Goal: Communication & Community: Answer question/provide support

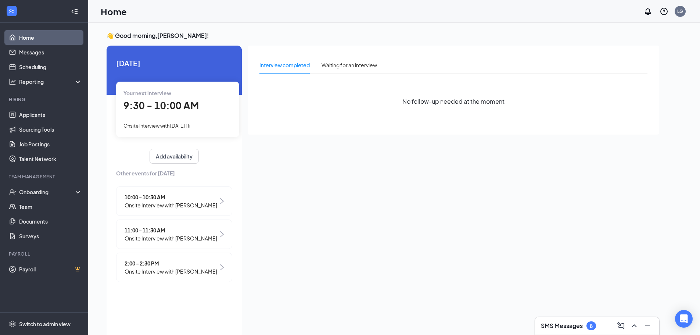
click at [188, 201] on span "Onsite Interview with [PERSON_NAME]" at bounding box center [171, 205] width 93 height 8
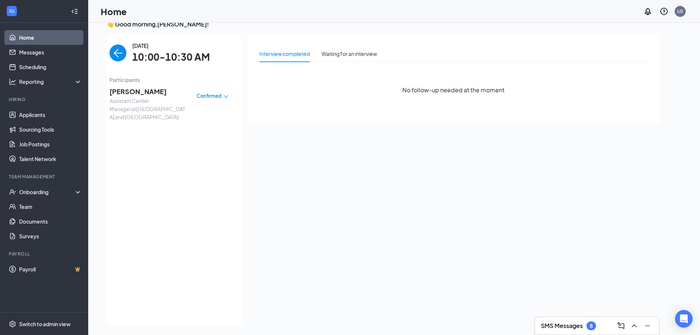
scroll to position [15, 0]
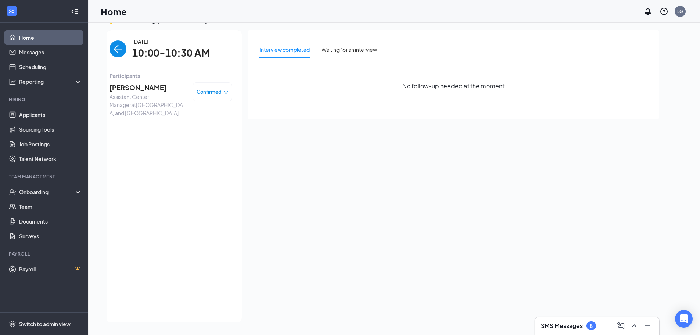
drag, startPoint x: 482, startPoint y: 248, endPoint x: 390, endPoint y: 176, distance: 117.0
click at [481, 248] on div "Interview completed Waiting for an interview No follow-up needed at the moment" at bounding box center [453, 174] width 411 height 288
click at [142, 99] on span "Assistant Center Manager at [GEOGRAPHIC_DATA] and [GEOGRAPHIC_DATA]" at bounding box center [147, 105] width 77 height 24
click at [213, 92] on span "Confirmed" at bounding box center [209, 91] width 25 height 7
click at [202, 64] on div "[DATE] 10:00-10:30 AM Participants [PERSON_NAME] Assistant Center Manager at [G…" at bounding box center [170, 175] width 123 height 277
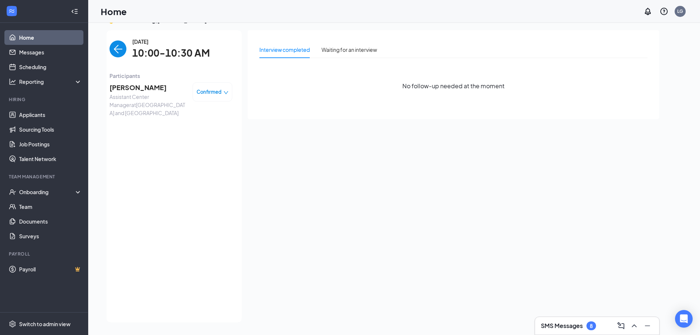
click at [122, 51] on img "back-button" at bounding box center [117, 48] width 17 height 17
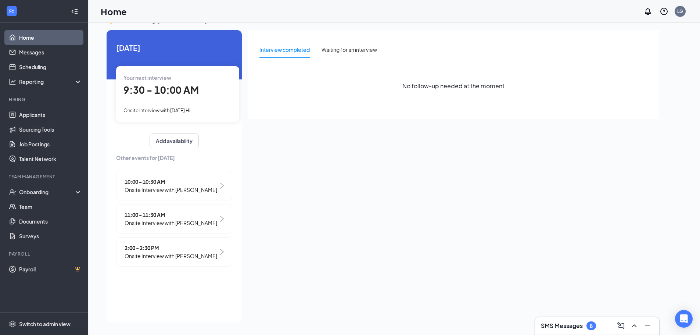
click at [195, 187] on span "Onsite Interview with [PERSON_NAME]" at bounding box center [171, 190] width 93 height 8
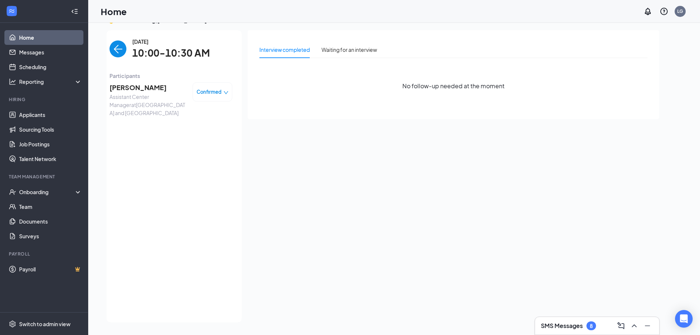
click at [121, 48] on img "back-button" at bounding box center [117, 48] width 17 height 17
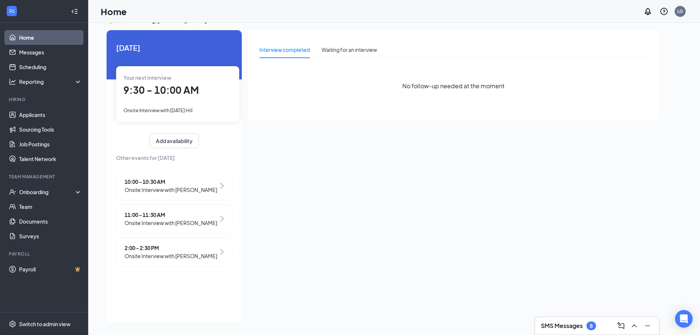
click at [196, 187] on span "Onsite Interview with [PERSON_NAME]" at bounding box center [171, 190] width 93 height 8
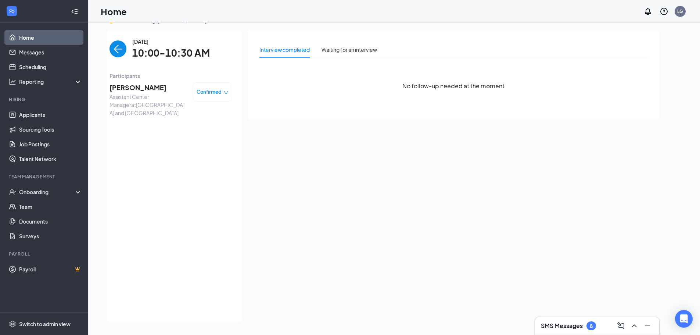
click at [112, 55] on img "back-button" at bounding box center [117, 48] width 17 height 17
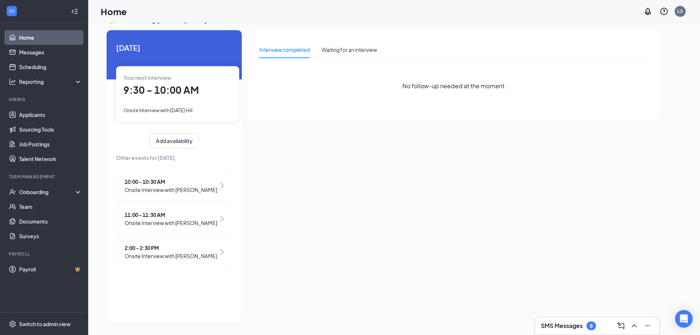
click at [303, 196] on div "Interview completed Waiting for an interview No follow-up needed at the moment" at bounding box center [453, 174] width 411 height 288
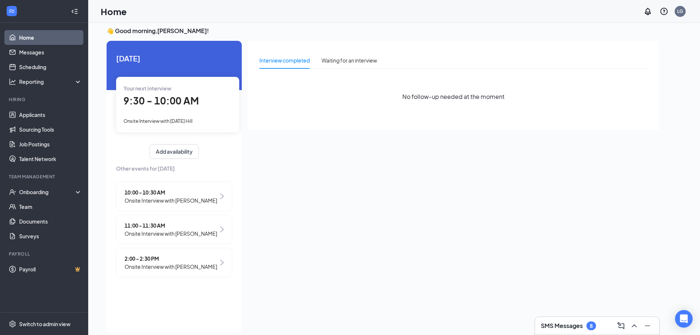
scroll to position [0, 0]
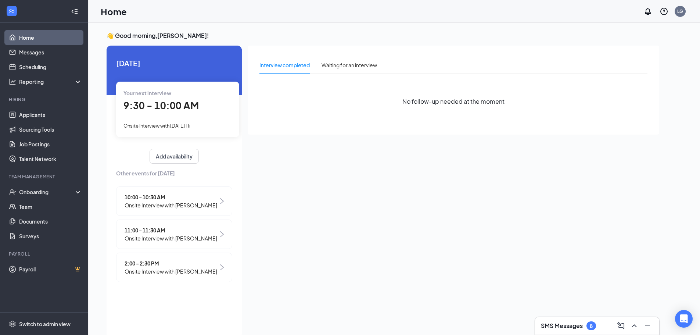
click at [324, 184] on div "Interview completed Waiting for an interview No follow-up needed at the moment" at bounding box center [453, 190] width 411 height 288
click at [218, 129] on div "Onsite Interview with [DATE] Hill" at bounding box center [177, 125] width 108 height 8
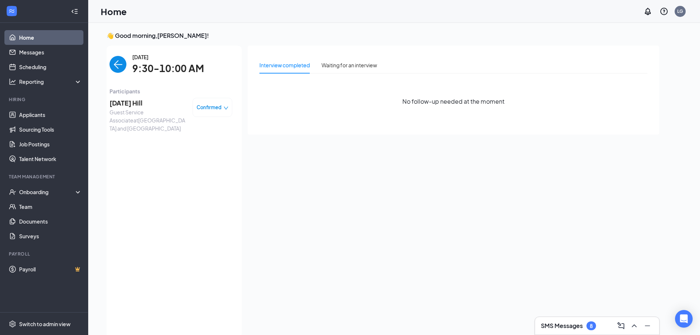
scroll to position [3, 0]
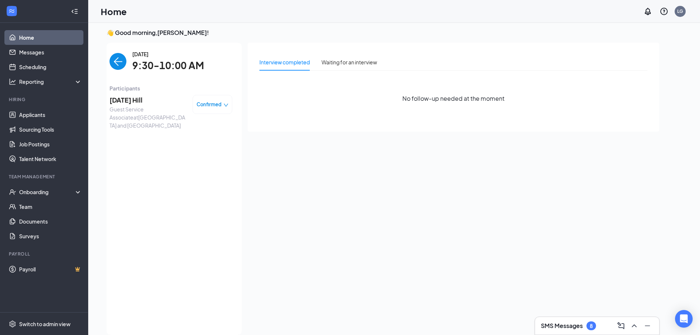
click at [156, 121] on span "Guest Service Associate at [GEOGRAPHIC_DATA] and [GEOGRAPHIC_DATA]" at bounding box center [147, 117] width 77 height 24
click at [198, 87] on span "Participants" at bounding box center [170, 88] width 123 height 8
click at [123, 64] on img "back-button" at bounding box center [117, 61] width 17 height 17
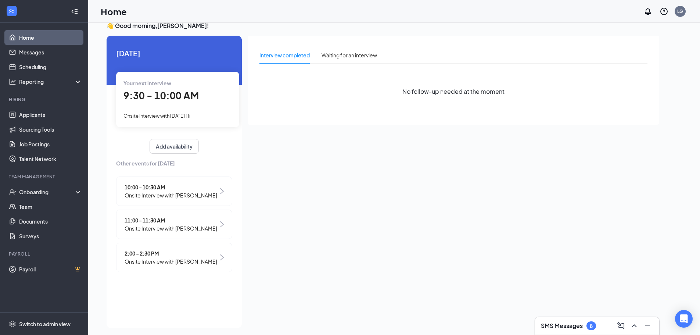
scroll to position [15, 0]
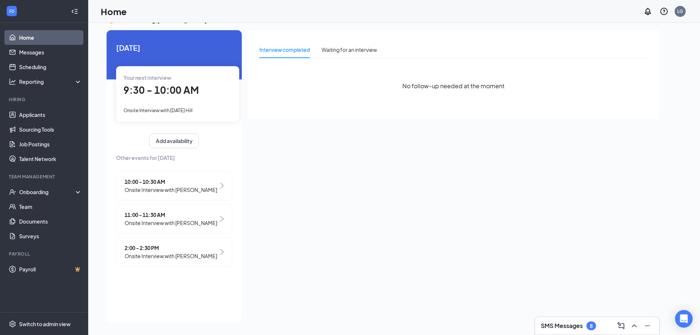
click at [674, 314] on div "👋 Good morning, [PERSON_NAME] ! [DATE] Your next interview 9:30 - 10:00 AM Onsi…" at bounding box center [394, 171] width 587 height 310
click at [684, 314] on div "Open Intercom Messenger" at bounding box center [683, 318] width 19 height 19
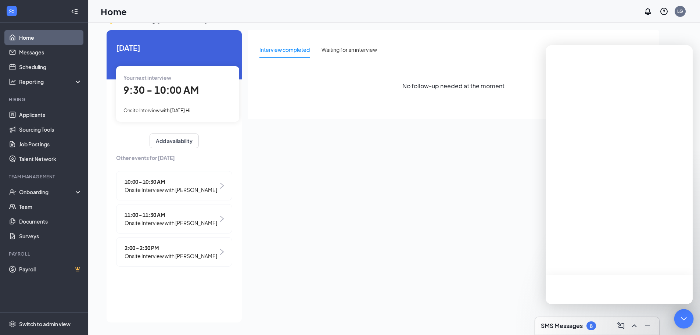
scroll to position [0, 0]
click at [655, 288] on button "Messages" at bounding box center [655, 288] width 73 height 29
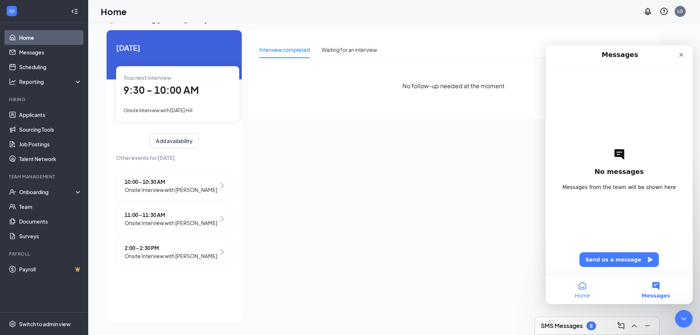
click at [578, 284] on button "Home" at bounding box center [582, 288] width 73 height 29
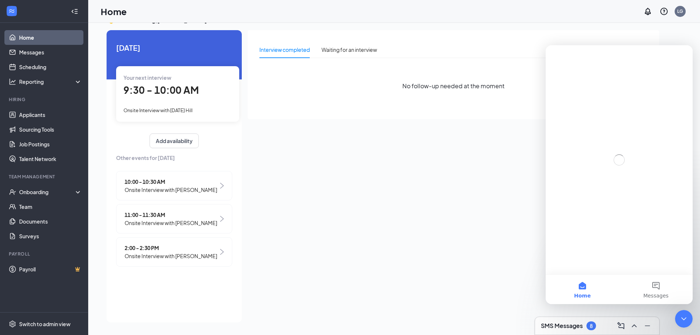
click at [575, 324] on h3 "SMS Messages" at bounding box center [562, 325] width 42 height 8
drag, startPoint x: 8, startPoint y: 253, endPoint x: 474, endPoint y: 193, distance: 468.9
click at [474, 193] on div "Interview completed Waiting for an interview No follow-up needed at the moment" at bounding box center [453, 174] width 411 height 288
click at [450, 252] on div "Interview completed Waiting for an interview No follow-up needed at the moment" at bounding box center [453, 174] width 411 height 288
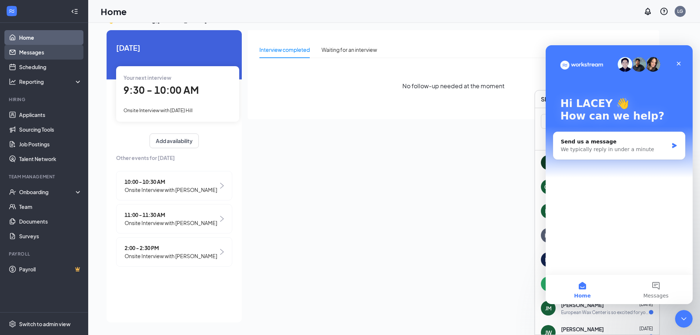
click at [33, 50] on link "Messages" at bounding box center [50, 52] width 63 height 15
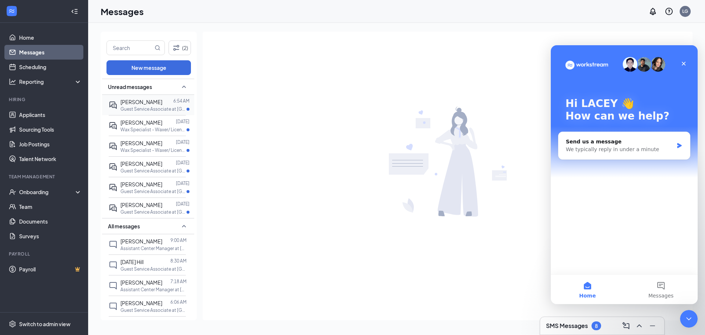
click at [162, 98] on div at bounding box center [167, 102] width 11 height 8
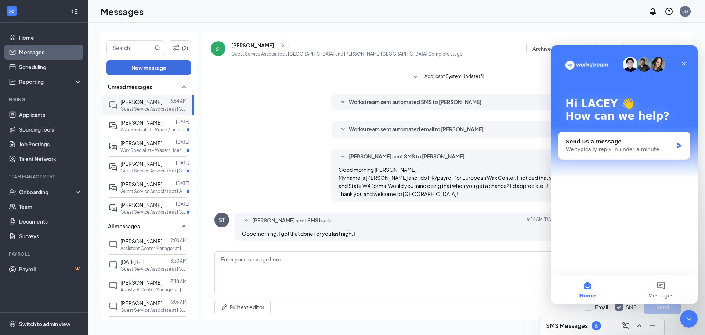
scroll to position [105, 0]
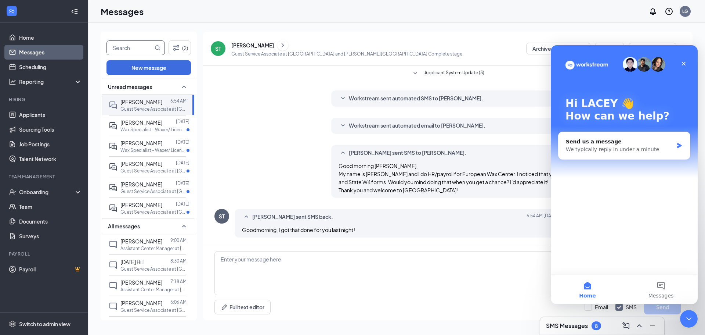
click at [135, 48] on input "text" at bounding box center [130, 48] width 46 height 14
type input "[PERSON_NAME]"
click at [161, 48] on span "[PERSON_NAME]" at bounding box center [136, 47] width 58 height 15
click at [156, 48] on icon "MagnifyingGlass" at bounding box center [158, 48] width 6 height 6
click at [683, 64] on icon "Close" at bounding box center [684, 64] width 4 height 4
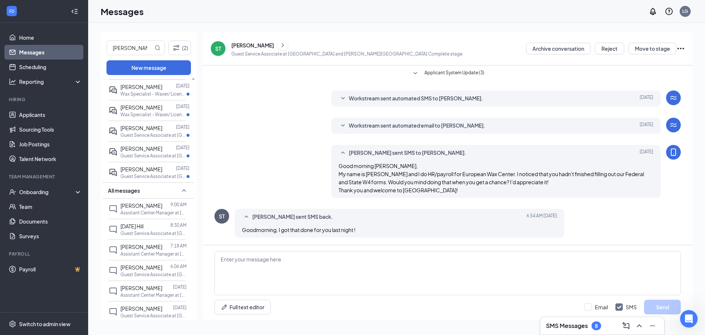
scroll to position [37, 0]
click at [159, 235] on p "Guest Service Associate at [GEOGRAPHIC_DATA] and [GEOGRAPHIC_DATA]" at bounding box center [154, 232] width 66 height 6
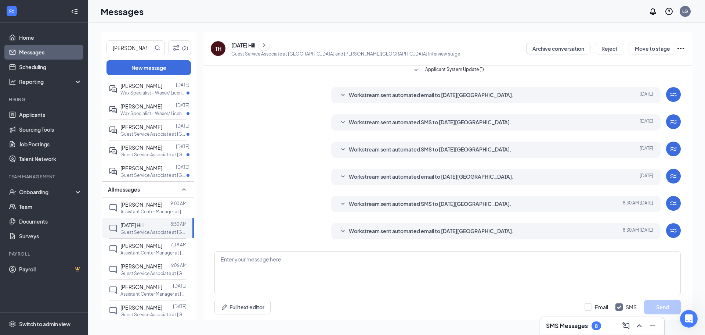
scroll to position [110, 0]
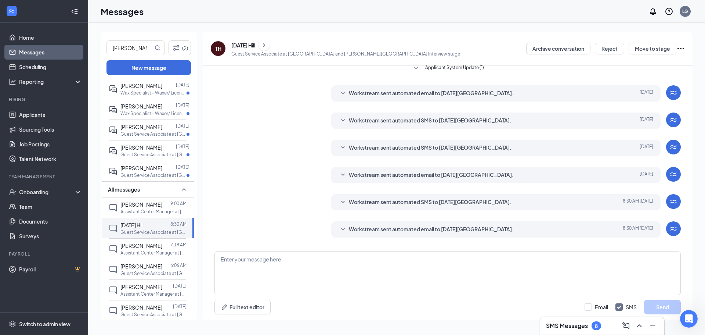
click at [336, 233] on div "Workstream sent automated email to [DATE][GEOGRAPHIC_DATA]. [DATE] 8:30 AM Hi […" at bounding box center [496, 229] width 330 height 16
click at [339, 228] on icon "SmallChevronDown" at bounding box center [343, 229] width 9 height 9
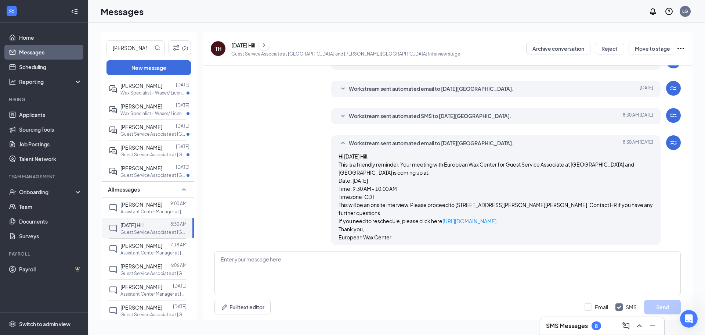
scroll to position [212, 0]
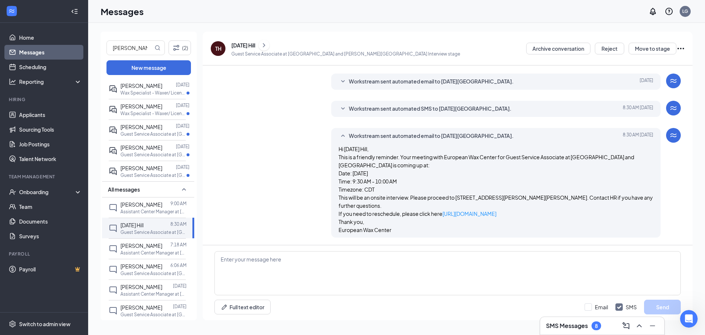
click at [511, 175] on p "Date: [DATE] Time: 9:30 AM - 10:00 AM Timezone: CDT" at bounding box center [496, 181] width 315 height 24
click at [511, 176] on p "Date: [DATE] Time: 9:30 AM - 10:00 AM Timezone: CDT" at bounding box center [496, 181] width 315 height 24
click at [155, 249] on span "[PERSON_NAME]" at bounding box center [142, 245] width 42 height 7
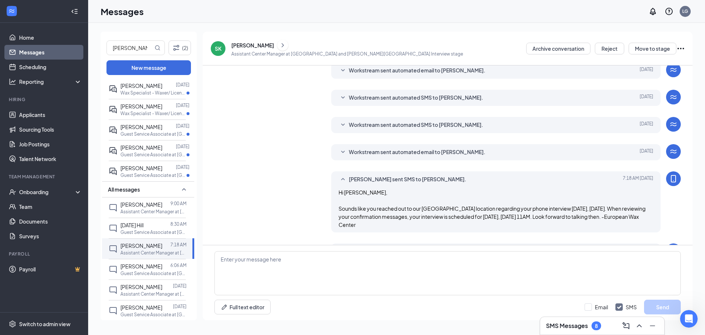
scroll to position [180, 0]
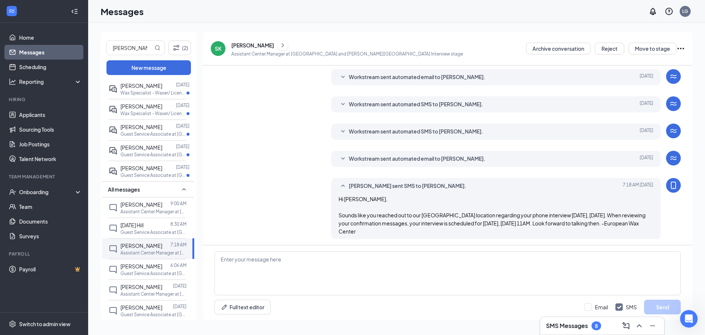
click at [349, 155] on span "Workstream sent automated email to [PERSON_NAME]." at bounding box center [417, 158] width 137 height 9
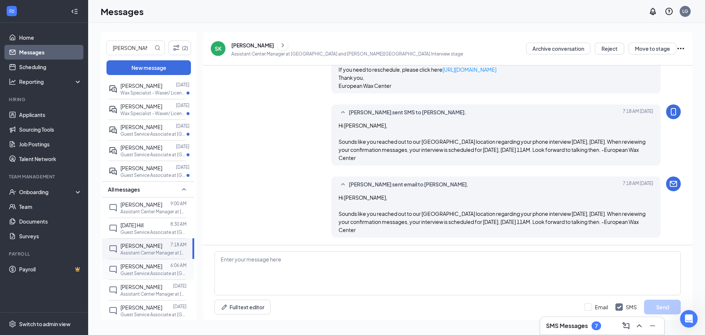
scroll to position [73, 0]
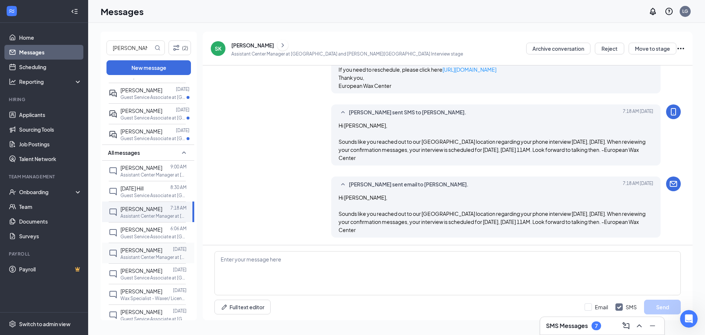
click at [164, 260] on p "Assistant Center Manager at [GEOGRAPHIC_DATA] and [GEOGRAPHIC_DATA]" at bounding box center [154, 257] width 66 height 6
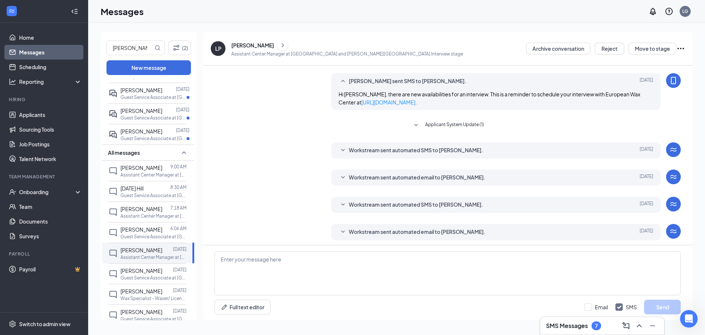
scroll to position [205, 0]
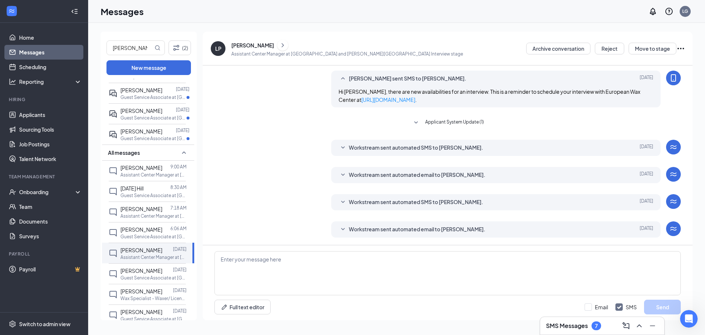
click at [346, 223] on div "Workstream sent automated email to [PERSON_NAME]. [DATE] Hi [PERSON_NAME], This…" at bounding box center [496, 229] width 330 height 16
click at [339, 230] on icon "SmallChevronDown" at bounding box center [343, 229] width 9 height 9
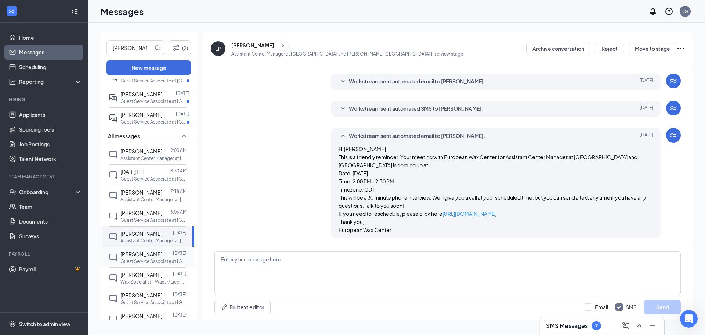
scroll to position [110, 0]
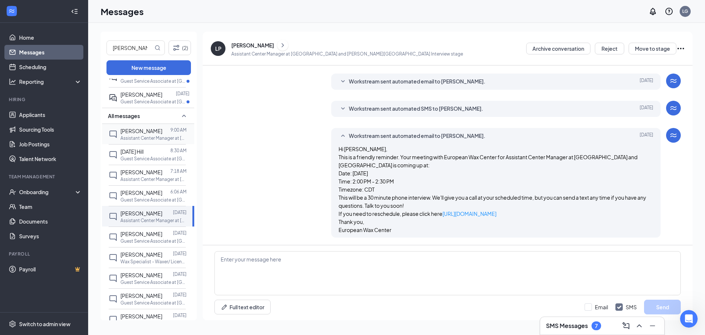
click at [157, 141] on p "Assistant Center Manager at [GEOGRAPHIC_DATA] and [GEOGRAPHIC_DATA]" at bounding box center [154, 138] width 66 height 6
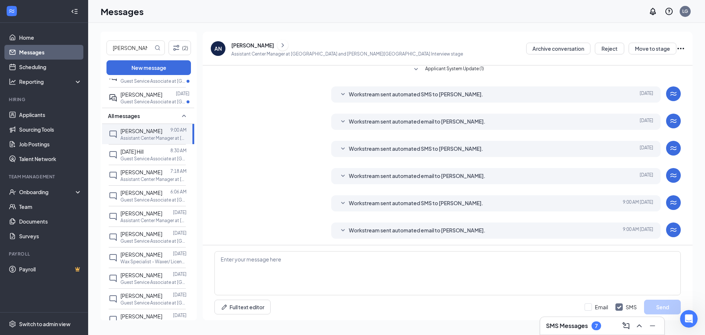
scroll to position [164, 0]
click at [355, 228] on span "Workstream sent automated email to [PERSON_NAME]." at bounding box center [417, 229] width 137 height 9
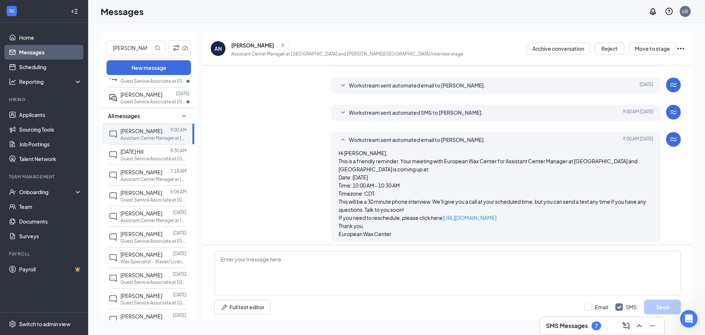
scroll to position [257, 0]
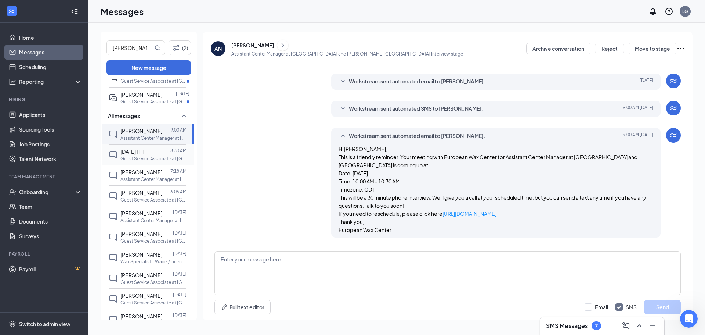
click at [147, 162] on p "Guest Service Associate at [GEOGRAPHIC_DATA] and [GEOGRAPHIC_DATA]" at bounding box center [154, 158] width 66 height 6
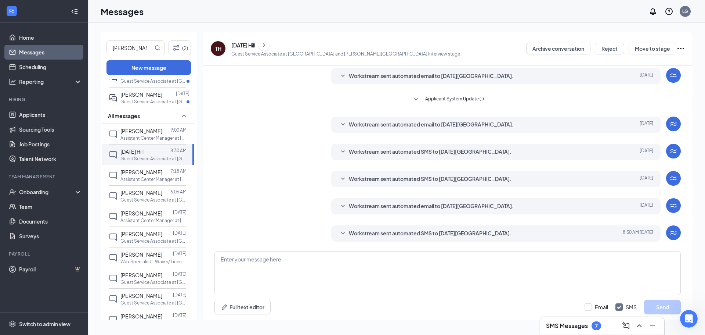
scroll to position [110, 0]
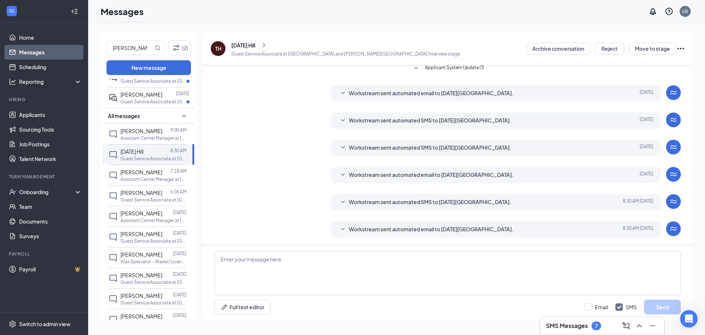
click at [342, 231] on icon "SmallChevronDown" at bounding box center [343, 229] width 9 height 9
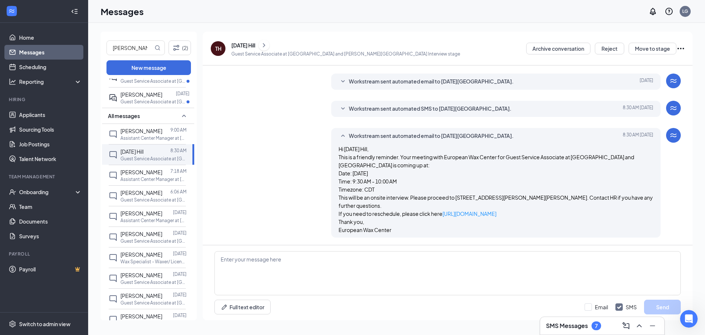
scroll to position [212, 0]
click at [379, 262] on textarea at bounding box center [448, 273] width 467 height 44
click at [240, 43] on div "[DATE] Hill" at bounding box center [243, 45] width 24 height 7
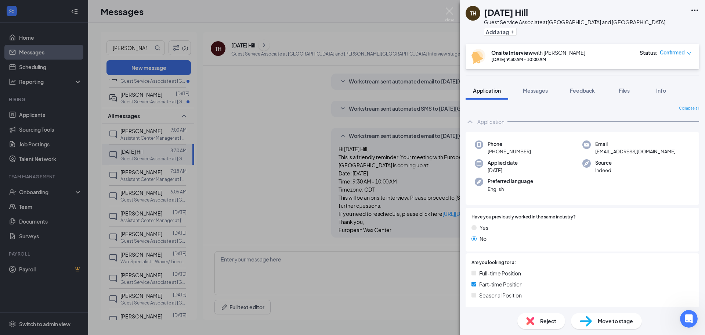
scroll to position [37, 0]
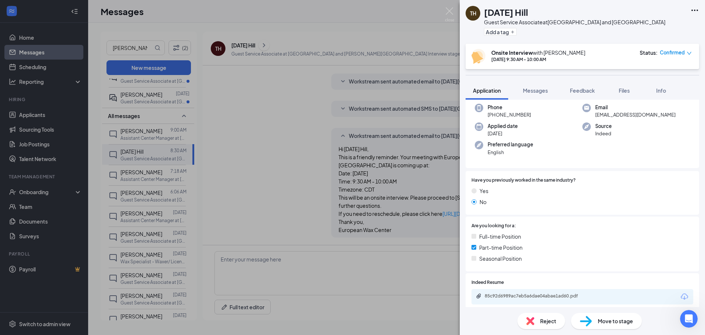
drag, startPoint x: 330, startPoint y: 4, endPoint x: 317, endPoint y: 0, distance: 13.1
click at [331, 6] on div "TH [DATE] Hill Guest Service Associate at [GEOGRAPHIC_DATA] and [PERSON_NAME] A…" at bounding box center [352, 167] width 705 height 335
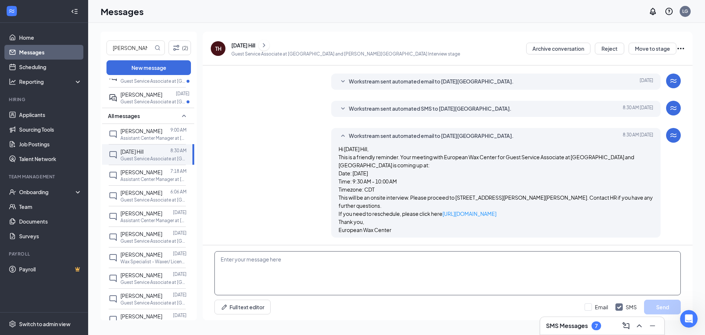
click at [268, 262] on textarea at bounding box center [448, 273] width 467 height 44
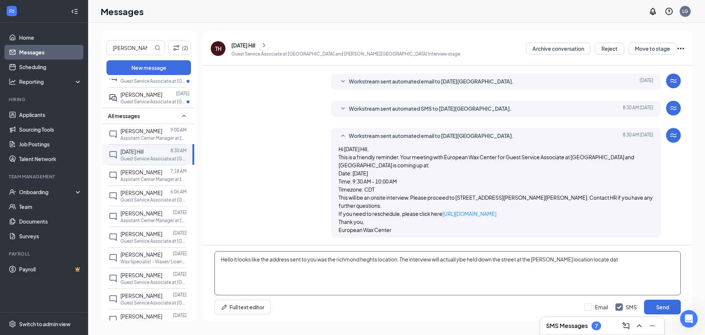
paste textarea "[STREET_ADDRESS][PERSON_NAME]"
drag, startPoint x: 599, startPoint y: 259, endPoint x: 591, endPoint y: 262, distance: 8.4
click at [591, 263] on textarea "Hello it looks like the address sent to you was the [GEOGRAPHIC_DATA] location.…" at bounding box center [448, 273] width 467 height 44
click at [587, 273] on textarea "Hello it looks like the address sent to you was the [GEOGRAPHIC_DATA] location.…" at bounding box center [448, 273] width 467 height 44
click at [601, 262] on textarea "Hello it looks like the address sent to you was the [GEOGRAPHIC_DATA] location.…" at bounding box center [448, 273] width 467 height 44
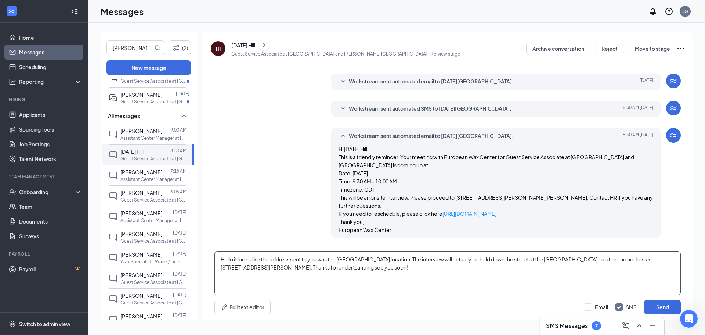
click at [316, 267] on textarea "Hello it looks like the address sent to you was the [GEOGRAPHIC_DATA] location.…" at bounding box center [448, 273] width 467 height 44
click at [293, 265] on textarea "Hello it looks like the address sent to you was the [GEOGRAPHIC_DATA] location.…" at bounding box center [448, 273] width 467 height 44
click at [368, 263] on textarea "Hello it looks like the address sent to you was the [GEOGRAPHIC_DATA] location.…" at bounding box center [448, 273] width 467 height 44
type textarea "Hello it looks like the address sent to you was the [GEOGRAPHIC_DATA] location.…"
click at [657, 304] on button "Send" at bounding box center [662, 306] width 37 height 15
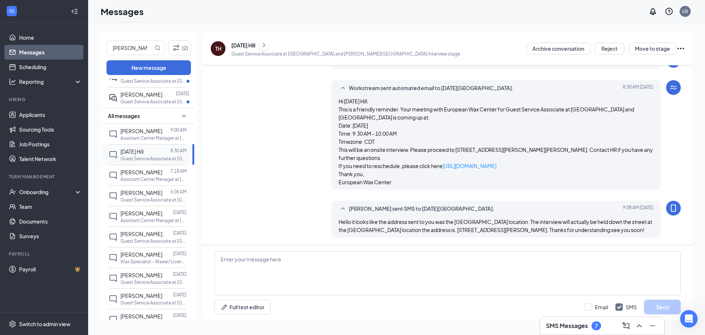
scroll to position [259, 0]
click at [152, 175] on span "[PERSON_NAME]" at bounding box center [142, 172] width 42 height 7
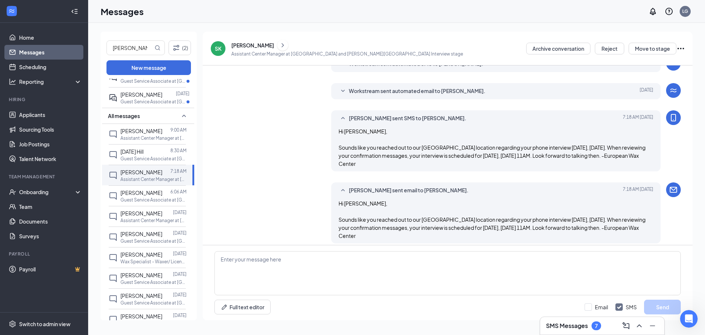
scroll to position [253, 0]
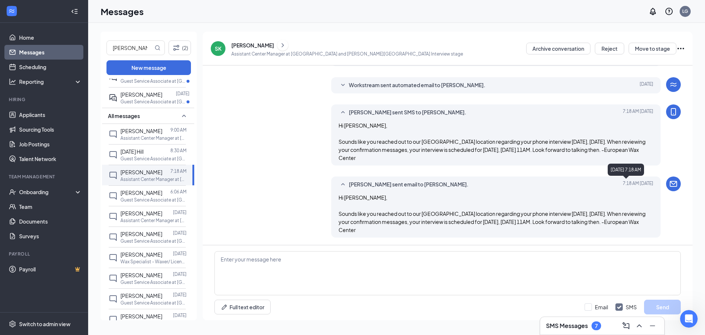
click at [635, 180] on span "[DATE] 7:18 AM" at bounding box center [638, 184] width 30 height 9
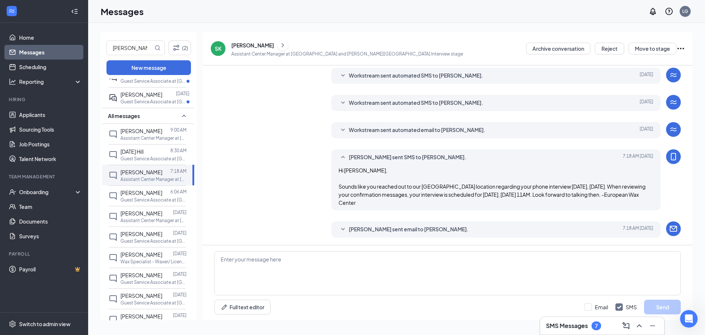
click at [343, 226] on icon "SmallChevronDown" at bounding box center [343, 229] width 9 height 9
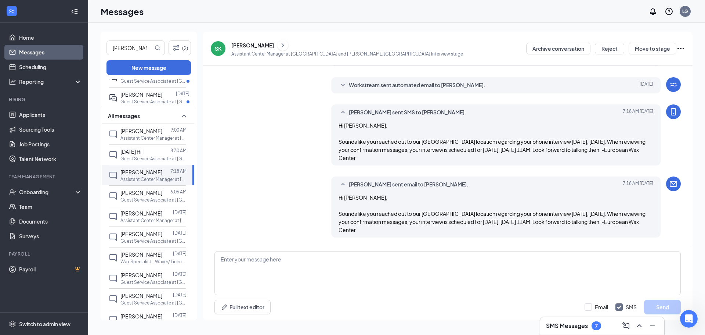
click at [344, 194] on span "Hi [PERSON_NAME], Sounds like you reached out to our [GEOGRAPHIC_DATA] location…" at bounding box center [492, 213] width 307 height 39
click at [339, 90] on div "Workstream sent automated email to [PERSON_NAME]. [DATE] Hi [PERSON_NAME], This…" at bounding box center [496, 85] width 330 height 16
click at [339, 87] on icon "SmallChevronDown" at bounding box center [343, 85] width 9 height 9
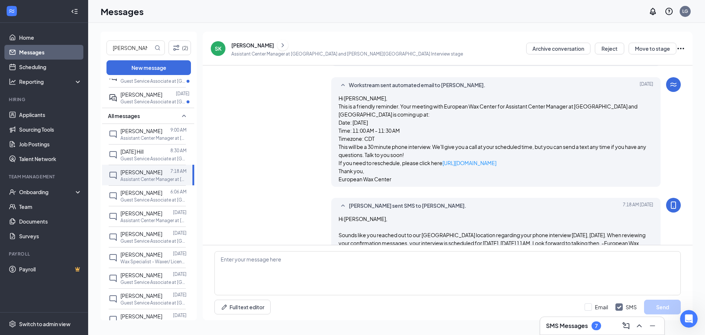
click at [256, 50] on div "[PERSON_NAME]" at bounding box center [347, 45] width 232 height 11
click at [252, 44] on div "[PERSON_NAME]" at bounding box center [252, 45] width 43 height 7
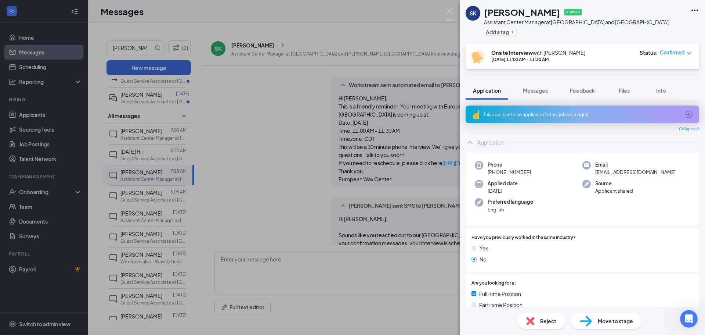
click at [332, 273] on div "SK [PERSON_NAME] ✔ WOTC Assistant Center Manager at [GEOGRAPHIC_DATA] and [PERS…" at bounding box center [352, 167] width 705 height 335
click at [256, 256] on textarea at bounding box center [448, 273] width 467 height 44
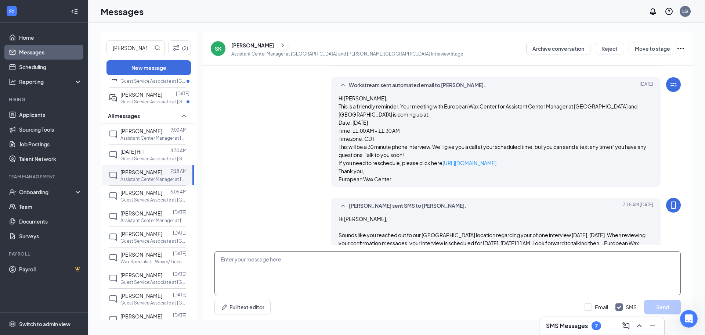
paste textarea "[STREET_ADDRESS][PERSON_NAME]"
click at [350, 263] on textarea "[STREET_ADDRESS][PERSON_NAME]" at bounding box center [448, 273] width 467 height 44
click at [220, 256] on textarea "[STREET_ADDRESS][PERSON_NAME]. 11 am" at bounding box center [448, 273] width 467 height 44
click at [447, 262] on textarea "Per our conversation this is the address! [STREET_ADDRESS][PERSON_NAME]. 11 am" at bounding box center [448, 273] width 467 height 44
click at [443, 258] on textarea "Per our conversation this is the address! [STREET_ADDRESS][PERSON_NAME]. 11 am …" at bounding box center [448, 273] width 467 height 44
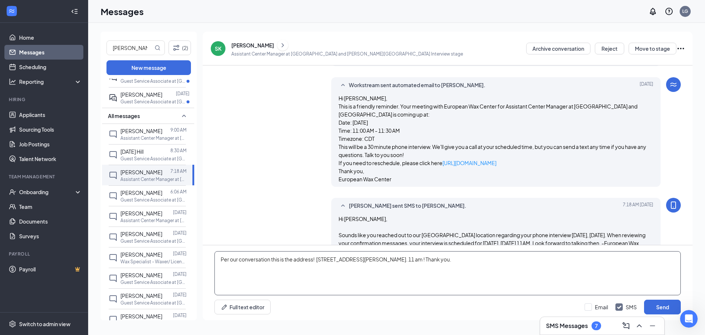
click at [445, 273] on textarea "Per our conversation this is the address! [STREET_ADDRESS][PERSON_NAME]. 11 am …" at bounding box center [448, 273] width 467 height 44
type textarea "Per our conversation this is the address! [STREET_ADDRESS][PERSON_NAME]. 11 am …"
click at [663, 308] on button "Send" at bounding box center [662, 306] width 37 height 15
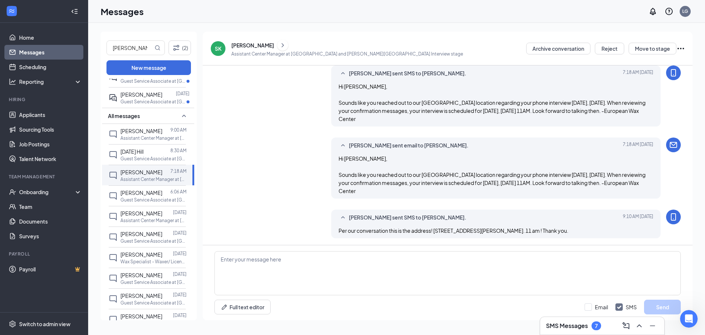
scroll to position [386, 0]
click at [161, 223] on p "Assistant Center Manager at [GEOGRAPHIC_DATA] and [GEOGRAPHIC_DATA]" at bounding box center [154, 220] width 66 height 6
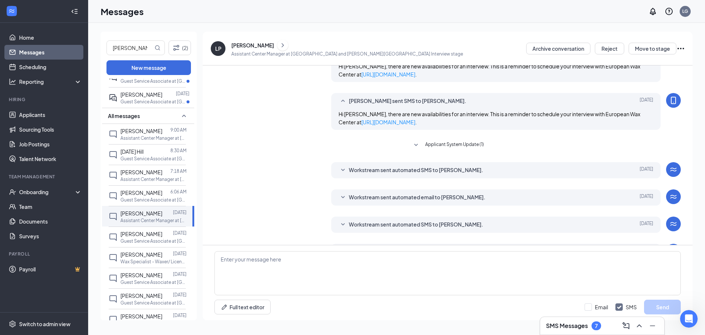
scroll to position [205, 0]
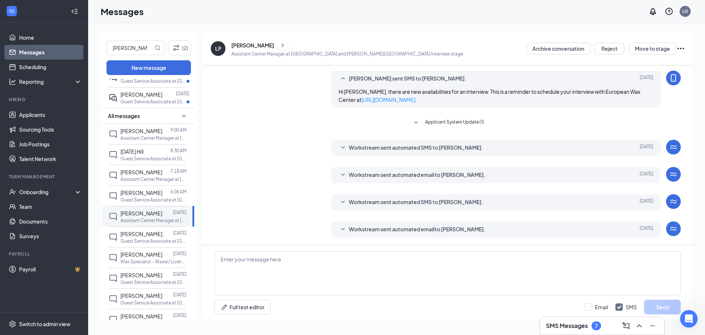
click at [434, 233] on span "Workstream sent automated email to [PERSON_NAME]." at bounding box center [417, 229] width 137 height 9
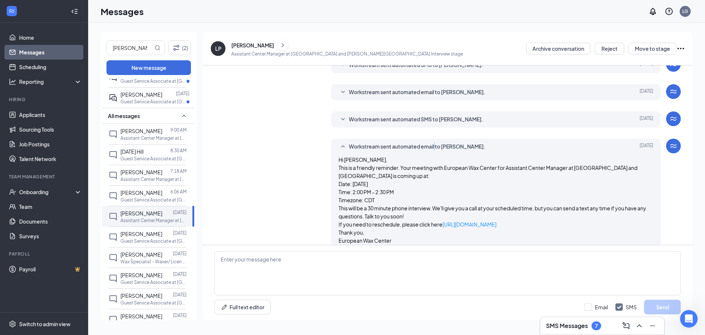
scroll to position [298, 0]
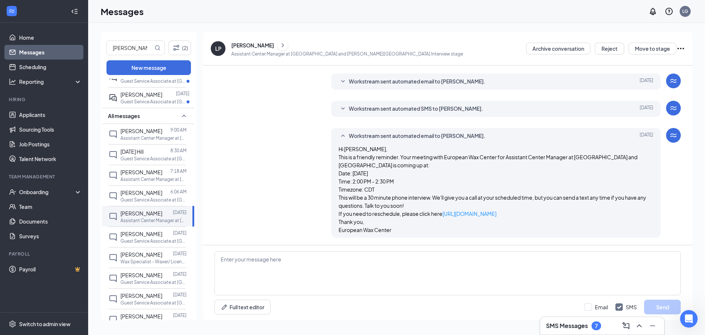
click at [225, 46] on div "LP [PERSON_NAME] Assistant Center Manager at [GEOGRAPHIC_DATA] and [GEOGRAPHIC_…" at bounding box center [337, 48] width 252 height 19
click at [224, 46] on div "LP" at bounding box center [218, 48] width 15 height 15
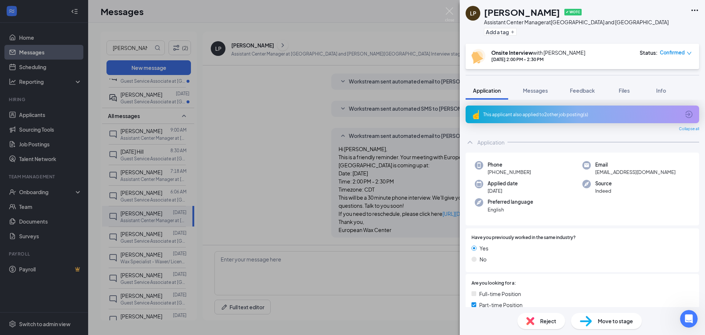
click at [289, 97] on div "LP [PERSON_NAME] ✔ WOTC Assistant Center Manager at [GEOGRAPHIC_DATA] and [PERS…" at bounding box center [352, 167] width 705 height 335
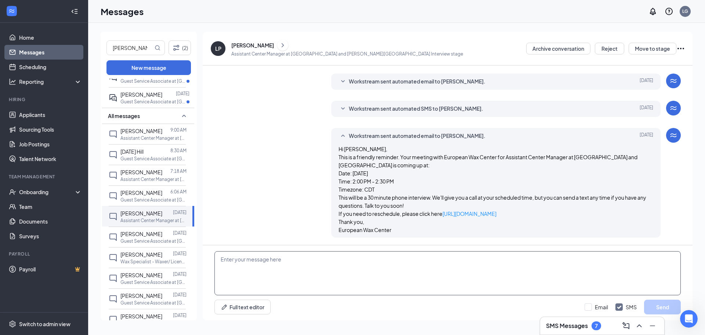
click at [296, 280] on textarea at bounding box center [448, 273] width 467 height 44
paste textarea "[STREET_ADDRESS][PERSON_NAME]"
click at [221, 259] on textarea "[STREET_ADDRESS][PERSON_NAME]." at bounding box center [448, 273] width 467 height 44
click at [230, 263] on textarea "pe rour conversation this is the correct address. [STREET_ADDRESS][PERSON_NAME]." at bounding box center [448, 273] width 467 height 44
click at [504, 272] on textarea "per our conversation this is the correct address. [STREET_ADDRESS][PERSON_NAME]." at bounding box center [448, 273] width 467 height 44
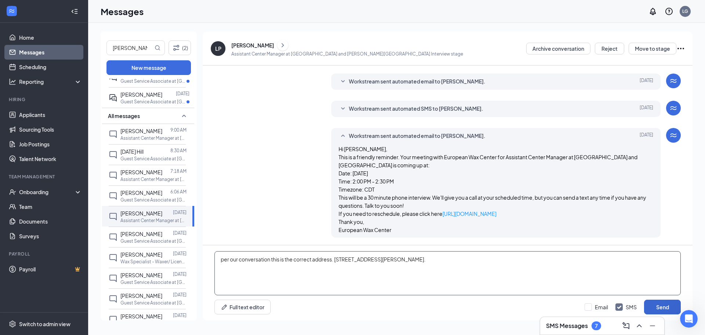
type textarea "per our conversation this is the correct address. [STREET_ADDRESS][PERSON_NAME]."
click at [669, 305] on button "Send" at bounding box center [662, 306] width 37 height 15
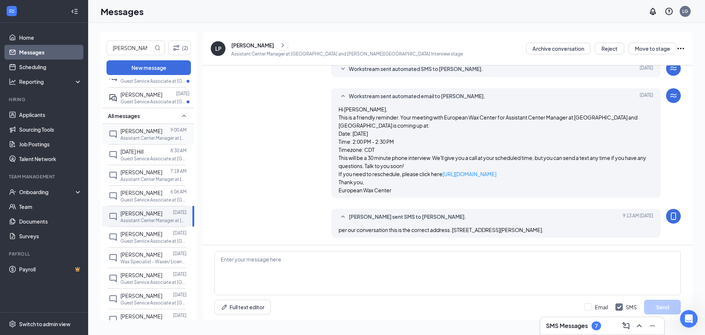
click at [155, 141] on p "Assistant Center Manager at [GEOGRAPHIC_DATA] and [GEOGRAPHIC_DATA]" at bounding box center [154, 138] width 66 height 6
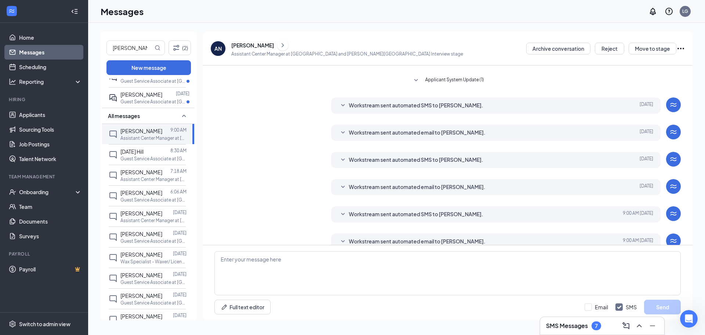
scroll to position [164, 0]
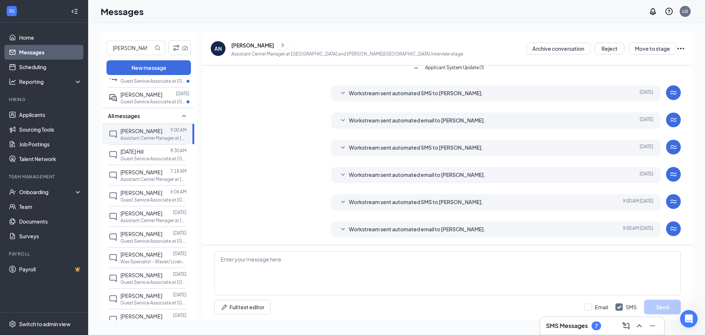
click at [337, 226] on div "Workstream sent automated email to [PERSON_NAME]. [DATE] 9:00 AM Hi [PERSON_NAM…" at bounding box center [496, 229] width 330 height 16
click at [342, 229] on icon "SmallChevronDown" at bounding box center [343, 229] width 9 height 9
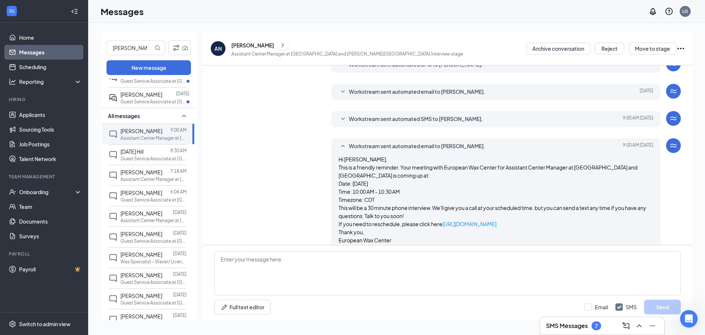
scroll to position [257, 0]
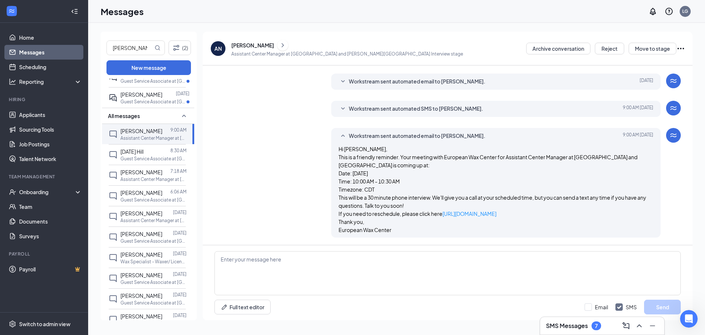
click at [224, 47] on div "AN" at bounding box center [218, 48] width 15 height 15
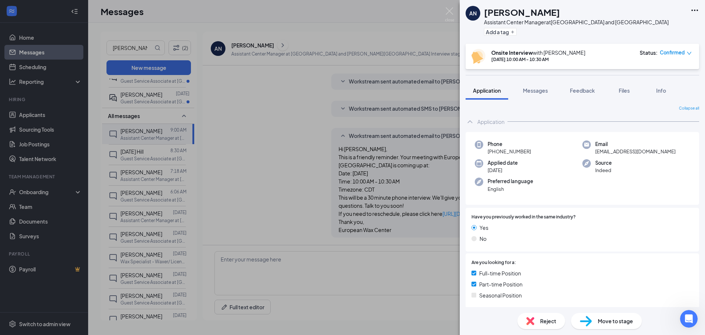
drag, startPoint x: 280, startPoint y: 158, endPoint x: 336, endPoint y: 108, distance: 74.2
click at [280, 157] on div "AN [PERSON_NAME] Assistant Center Manager at [GEOGRAPHIC_DATA] and [PERSON_NAME…" at bounding box center [352, 167] width 705 height 335
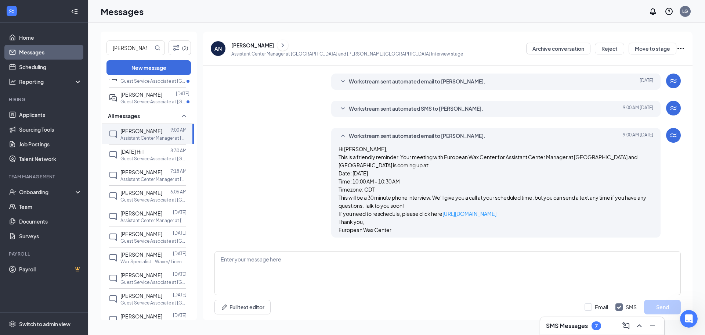
click at [343, 108] on icon "SmallChevronDown" at bounding box center [343, 108] width 9 height 9
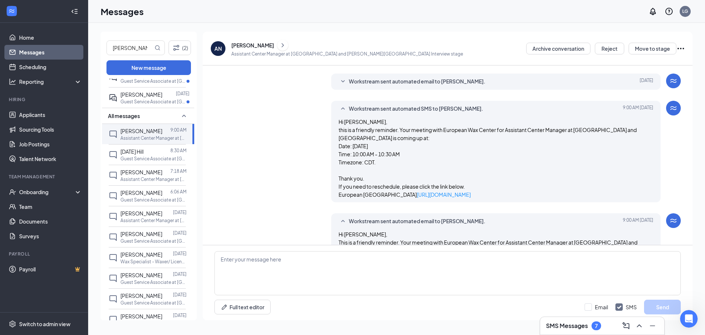
click at [405, 162] on div "Hi [PERSON_NAME], this is a friendly reminder. Your meeting with European Wax C…" at bounding box center [496, 158] width 315 height 81
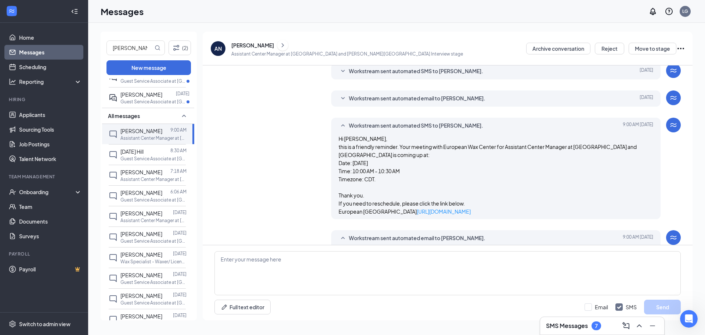
scroll to position [350, 0]
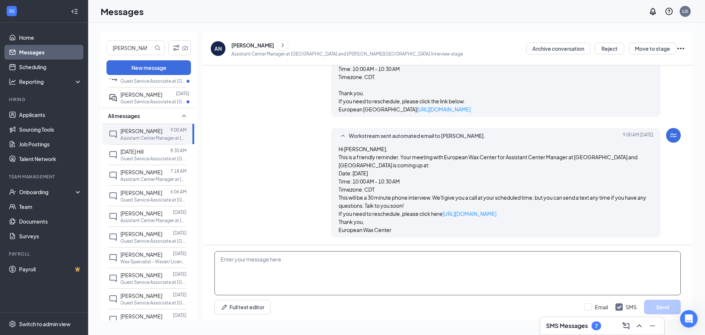
click at [461, 276] on textarea at bounding box center [448, 273] width 467 height 44
click at [465, 175] on p "Date: [DATE] Time: 10:00 AM - 10:30 AM Timezone: CDT" at bounding box center [496, 181] width 315 height 24
click at [450, 285] on textarea at bounding box center [448, 273] width 467 height 44
click at [463, 276] on textarea at bounding box center [448, 273] width 467 height 44
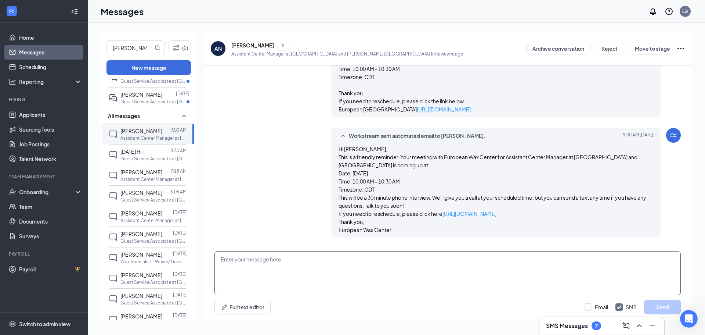
click at [463, 276] on textarea at bounding box center [448, 273] width 467 height 44
click at [252, 273] on textarea at bounding box center [448, 273] width 467 height 44
drag, startPoint x: 252, startPoint y: 273, endPoint x: 230, endPoint y: 258, distance: 26.2
click at [230, 258] on textarea at bounding box center [448, 273] width 467 height 44
click at [251, 268] on textarea at bounding box center [448, 273] width 467 height 44
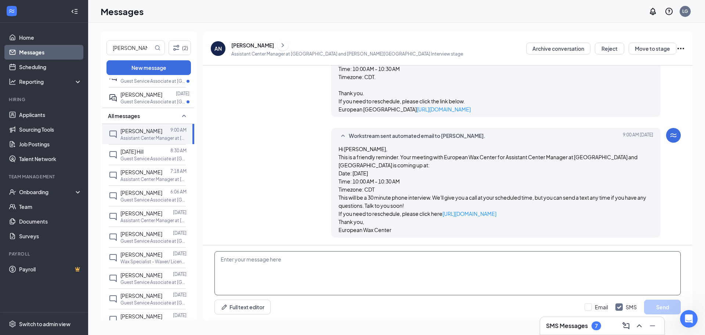
click at [253, 275] on textarea at bounding box center [448, 273] width 467 height 44
click at [259, 269] on textarea at bounding box center [448, 273] width 467 height 44
click at [270, 43] on div "[PERSON_NAME]" at bounding box center [347, 45] width 232 height 11
click at [277, 44] on button at bounding box center [282, 45] width 11 height 11
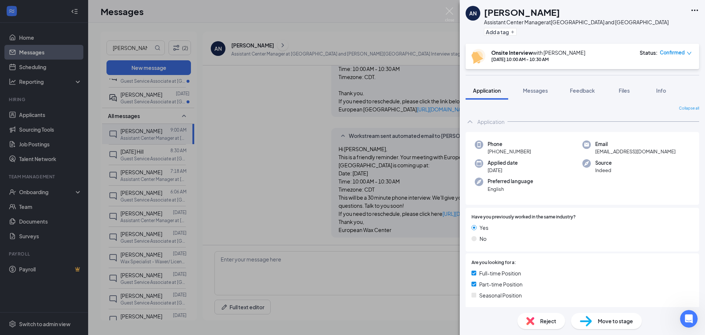
drag, startPoint x: 591, startPoint y: 56, endPoint x: 602, endPoint y: 54, distance: 11.6
click at [594, 56] on div "Onsite Interview with [PERSON_NAME] [DATE] 10:00 AM - 10:30 AM Status : Confirm…" at bounding box center [582, 56] width 220 height 15
click at [512, 52] on b "Onsite Interview" at bounding box center [513, 52] width 42 height 7
click at [539, 130] on div "Phone [PHONE_NUMBER] Email [EMAIL_ADDRESS][DOMAIN_NAME] Applied date [DATE] Sou…" at bounding box center [583, 263] width 234 height 269
click at [691, 55] on icon "down" at bounding box center [689, 53] width 5 height 5
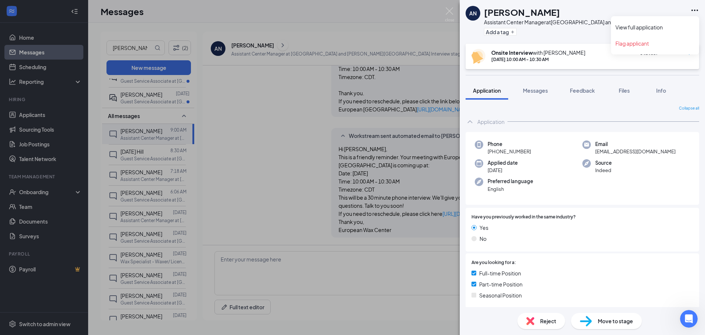
click at [695, 8] on icon "Ellipses" at bounding box center [695, 10] width 9 height 9
click at [339, 145] on div "AN [PERSON_NAME] Assistant Center Manager at [GEOGRAPHIC_DATA] and [PERSON_NAME…" at bounding box center [352, 167] width 705 height 335
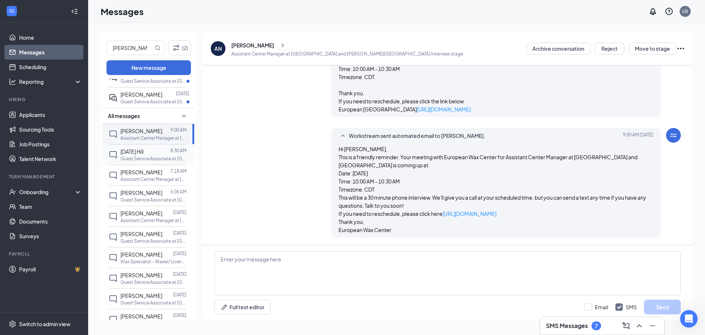
click at [149, 162] on p "Guest Service Associate at [GEOGRAPHIC_DATA] and [GEOGRAPHIC_DATA]" at bounding box center [154, 158] width 66 height 6
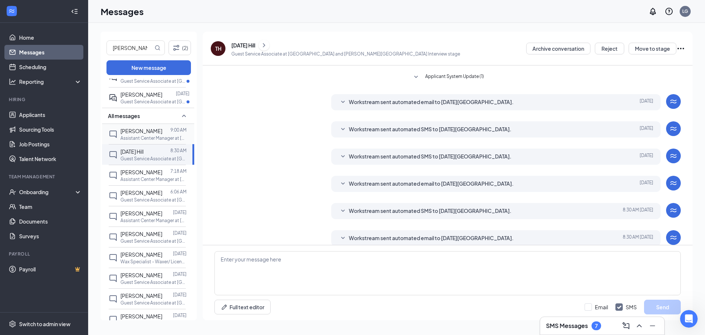
scroll to position [131, 0]
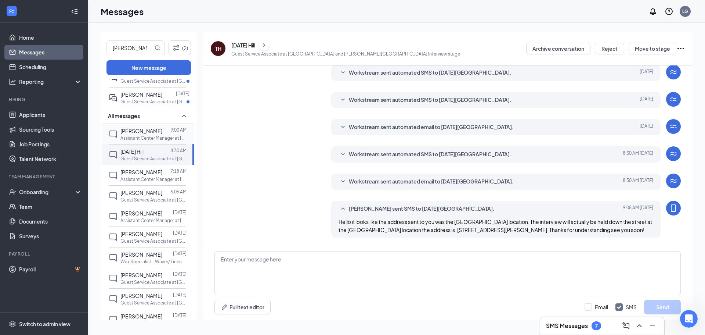
click at [149, 141] on p "Assistant Center Manager at [GEOGRAPHIC_DATA] and [GEOGRAPHIC_DATA]" at bounding box center [154, 138] width 66 height 6
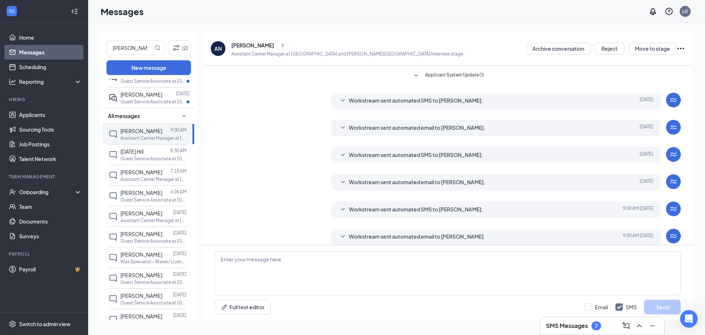
scroll to position [164, 0]
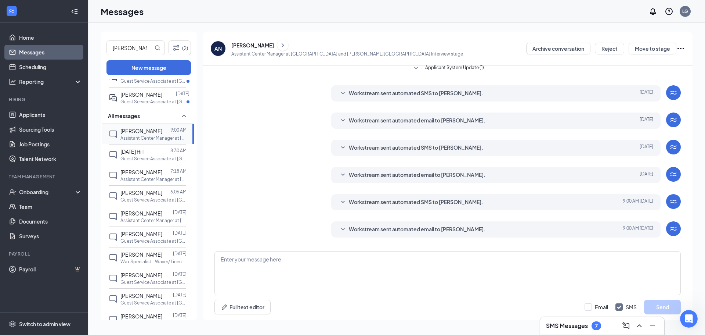
click at [146, 141] on p "Assistant Center Manager at [GEOGRAPHIC_DATA] and [GEOGRAPHIC_DATA]" at bounding box center [154, 138] width 66 height 6
click at [161, 141] on p "Assistant Center Manager at [GEOGRAPHIC_DATA] and [GEOGRAPHIC_DATA]" at bounding box center [154, 138] width 66 height 6
click at [141, 141] on p "Assistant Center Manager at [GEOGRAPHIC_DATA] and [GEOGRAPHIC_DATA]" at bounding box center [154, 138] width 66 height 6
click at [320, 217] on div "Load earlier interactions (about 12 more) [PERSON_NAME] has sent a message [DAT…" at bounding box center [448, 73] width 467 height 343
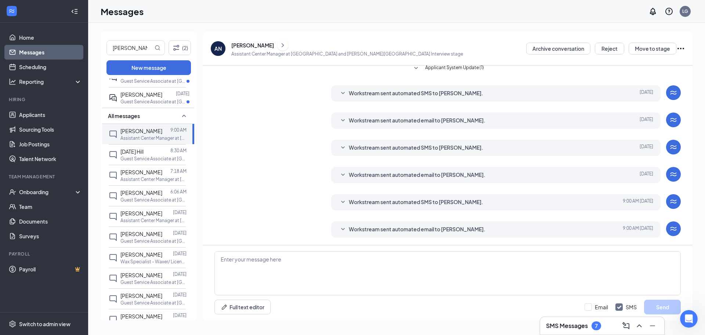
click at [259, 141] on div "Workstream sent automated SMS to [PERSON_NAME]. [DATE] Hi [PERSON_NAME], this i…" at bounding box center [448, 150] width 467 height 20
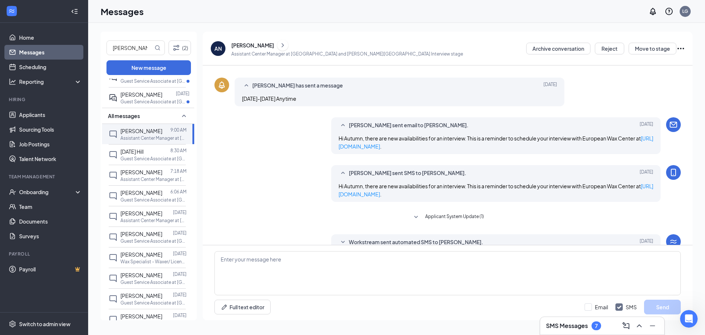
scroll to position [0, 0]
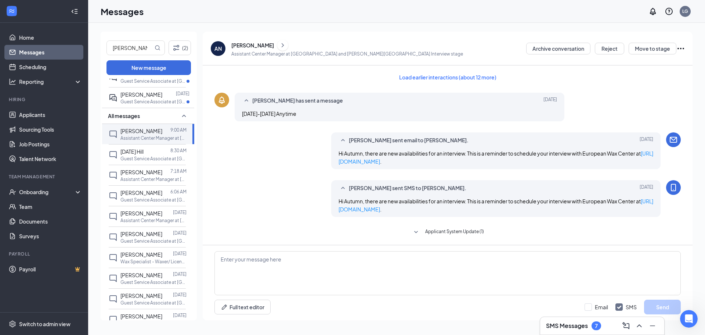
click at [236, 44] on div "[PERSON_NAME]" at bounding box center [252, 45] width 43 height 7
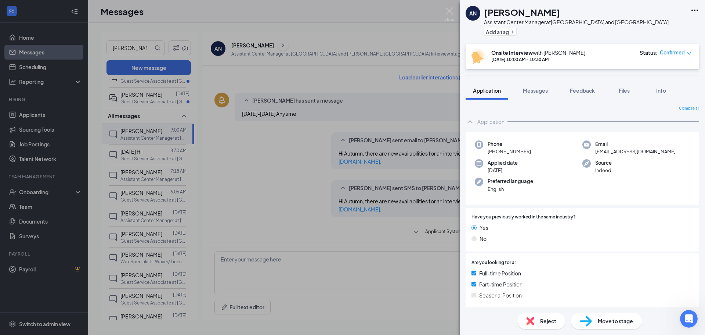
click at [655, 32] on div "AN [PERSON_NAME] Assistant Center Manager at [GEOGRAPHIC_DATA] and [PERSON_NAME…" at bounding box center [582, 22] width 245 height 44
click at [681, 51] on span "Confirmed" at bounding box center [672, 52] width 25 height 7
click at [687, 52] on div "Confirmed" at bounding box center [676, 52] width 32 height 7
click at [687, 52] on icon "down" at bounding box center [689, 53] width 5 height 5
click at [667, 75] on span "Request Reschedule" at bounding box center [661, 74] width 50 height 8
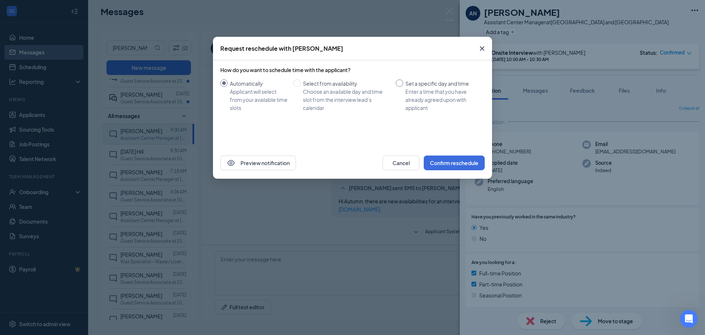
click at [401, 86] on input "Set a specific day and time Enter a time that you have already agreed upon with…" at bounding box center [399, 82] width 7 height 7
radio input "true"
radio input "false"
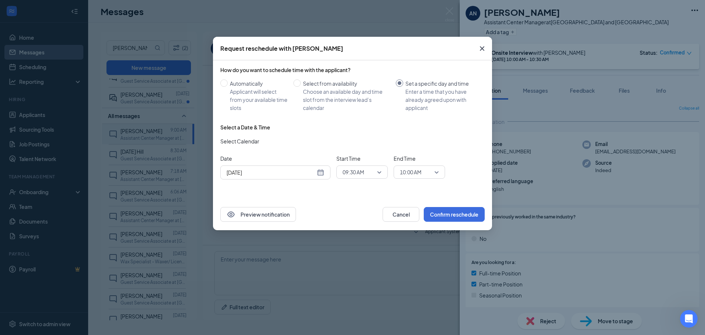
click at [366, 172] on span "09:30 AM" at bounding box center [359, 171] width 32 height 11
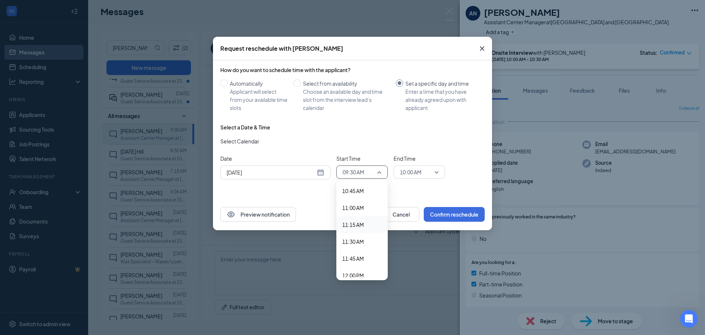
scroll to position [786, 0]
click at [362, 213] on span "12:00 PM" at bounding box center [353, 217] width 22 height 8
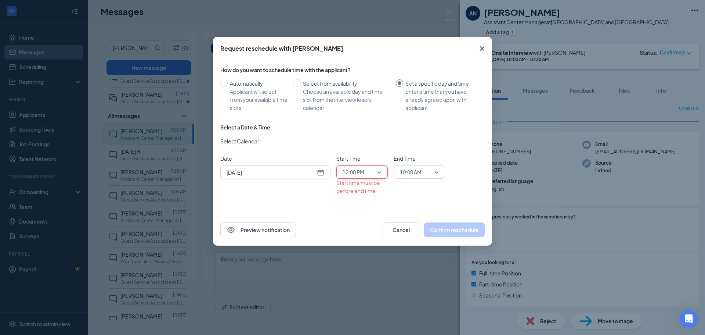
click at [423, 172] on span "10:00 AM" at bounding box center [416, 171] width 32 height 11
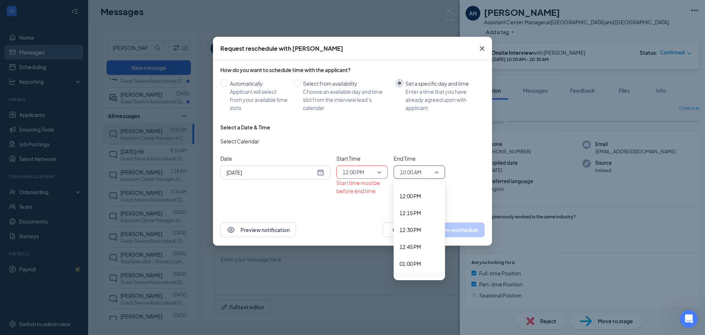
scroll to position [820, 0]
click at [416, 217] on span "12:30 PM" at bounding box center [411, 217] width 22 height 8
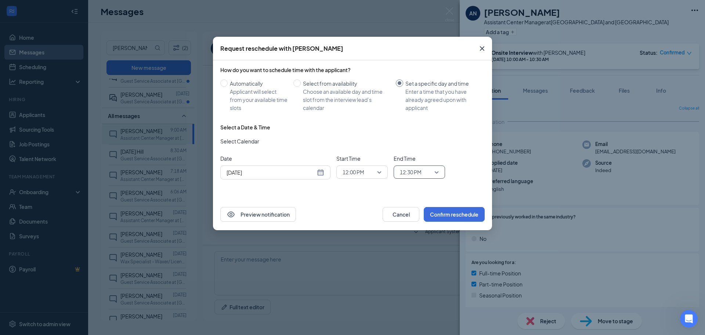
click at [446, 189] on div "How do you want to schedule time with the applicant? Automatically Applicant wi…" at bounding box center [352, 129] width 279 height 138
click at [405, 139] on div "Select Calendar" at bounding box center [352, 143] width 265 height 12
click at [320, 202] on div "Preview notification Cancel Confirm reschedule" at bounding box center [352, 214] width 279 height 32
drag, startPoint x: 458, startPoint y: 191, endPoint x: 479, endPoint y: 214, distance: 30.9
click at [460, 193] on div "How do you want to schedule time with the applicant? Automatically Applicant wi…" at bounding box center [352, 129] width 279 height 138
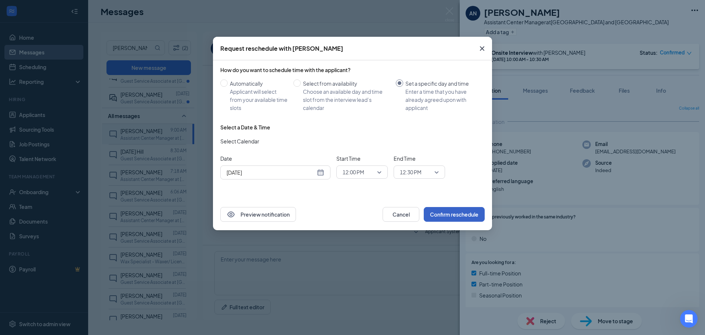
click at [478, 217] on button "Confirm reschedule" at bounding box center [454, 214] width 61 height 15
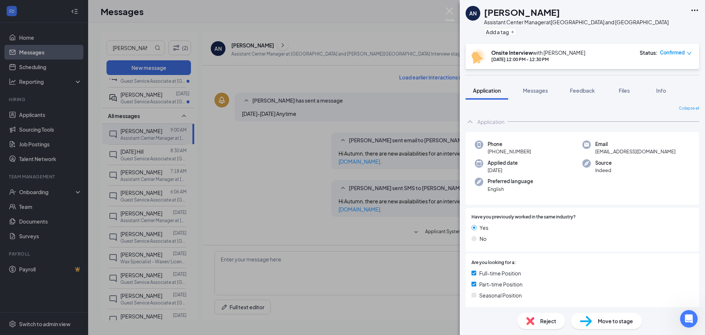
click at [294, 261] on div "AN [PERSON_NAME] Assistant Center Manager at [GEOGRAPHIC_DATA] and [PERSON_NAME…" at bounding box center [352, 167] width 705 height 335
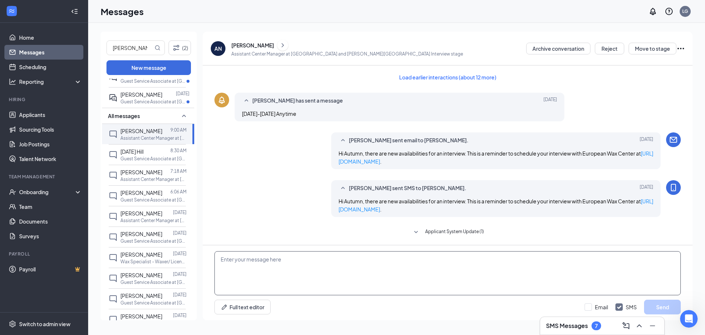
click at [329, 265] on textarea at bounding box center [448, 273] width 467 height 44
click at [329, 264] on textarea at bounding box center [448, 273] width 467 height 44
paste textarea "[STREET_ADDRESS][PERSON_NAME]"
click at [654, 260] on textarea "[STREET_ADDRESS][PERSON_NAME]" at bounding box center [448, 273] width 467 height 44
type textarea "[STREET_ADDRESS][PERSON_NAME]"
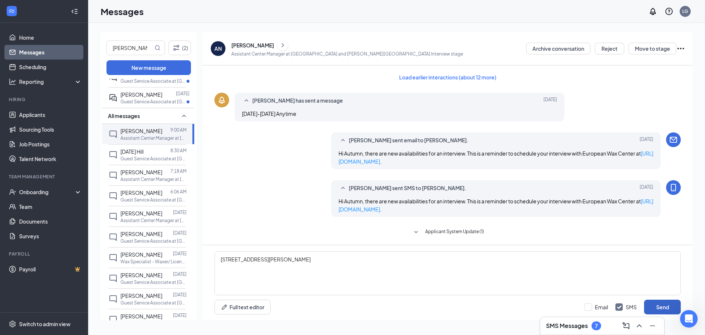
click at [672, 302] on button "Send" at bounding box center [662, 306] width 37 height 15
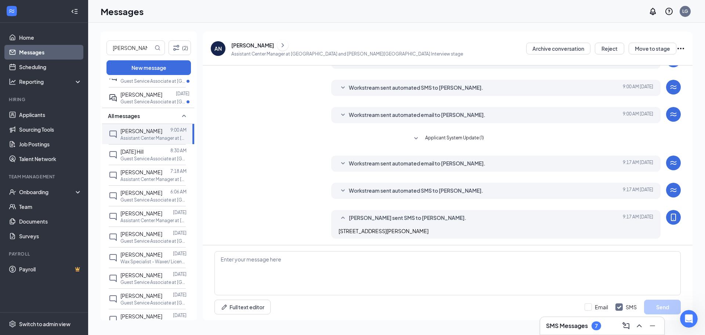
scroll to position [279, 0]
